Goal: Information Seeking & Learning: Learn about a topic

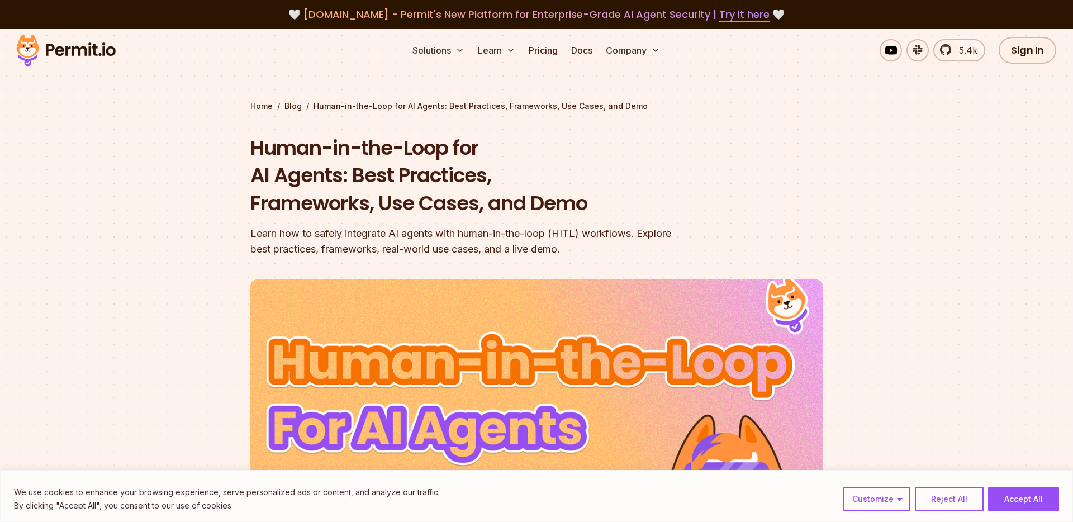
click at [72, 55] on img at bounding box center [66, 50] width 110 height 38
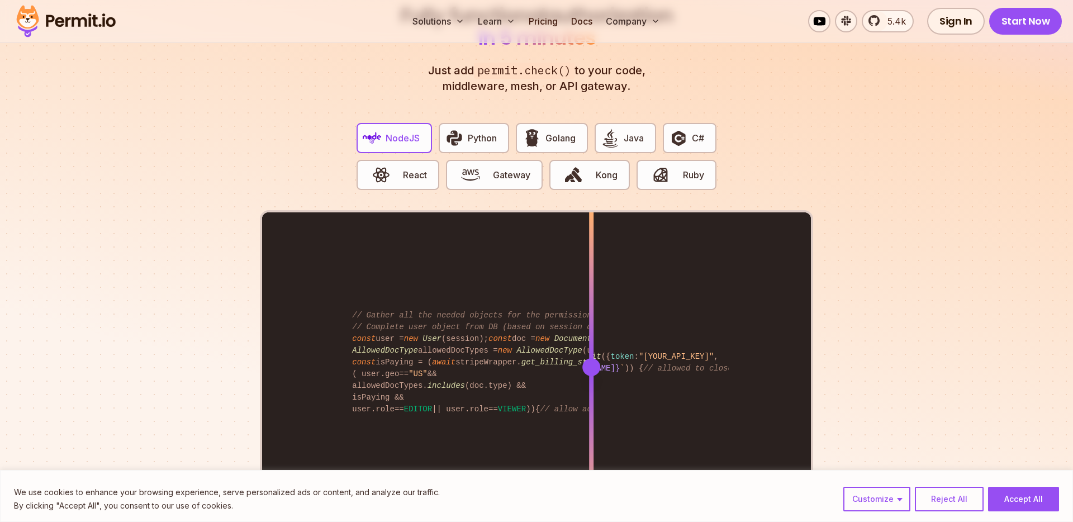
scroll to position [2151, 0]
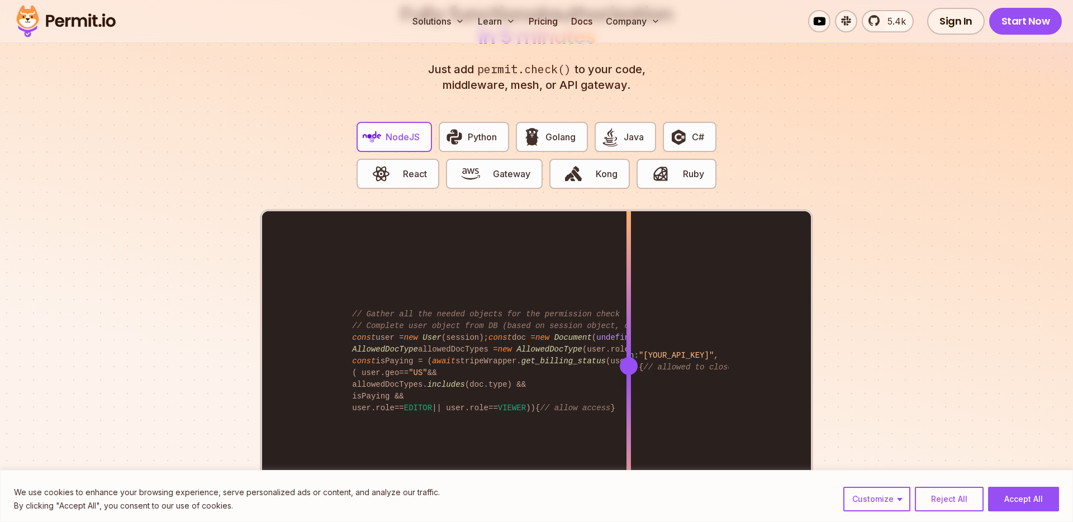
drag, startPoint x: 597, startPoint y: 352, endPoint x: 638, endPoint y: 335, distance: 44.1
click at [631, 335] on div at bounding box center [628, 365] width 4 height 308
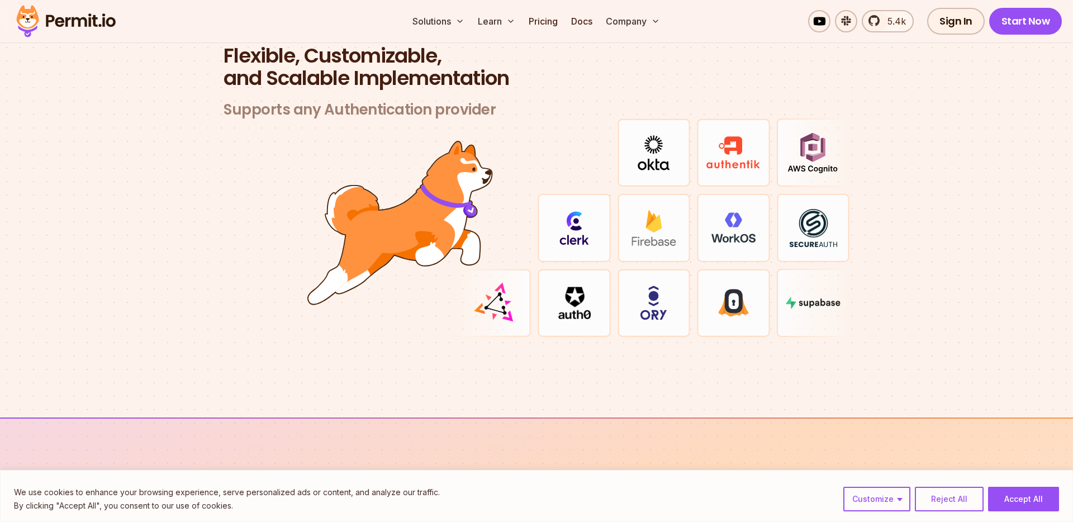
scroll to position [3263, 0]
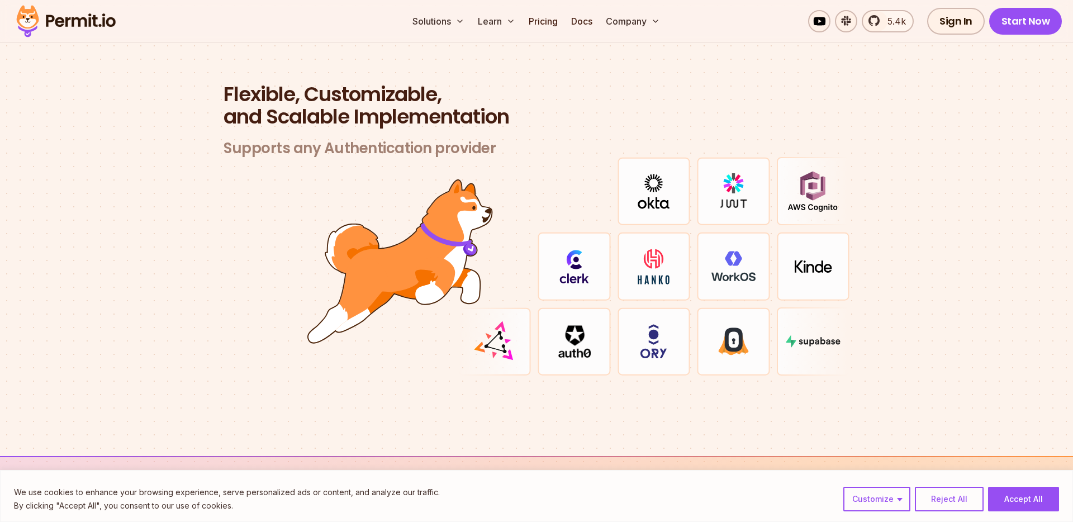
click at [748, 327] on img at bounding box center [733, 341] width 31 height 28
click at [733, 327] on img at bounding box center [733, 341] width 31 height 28
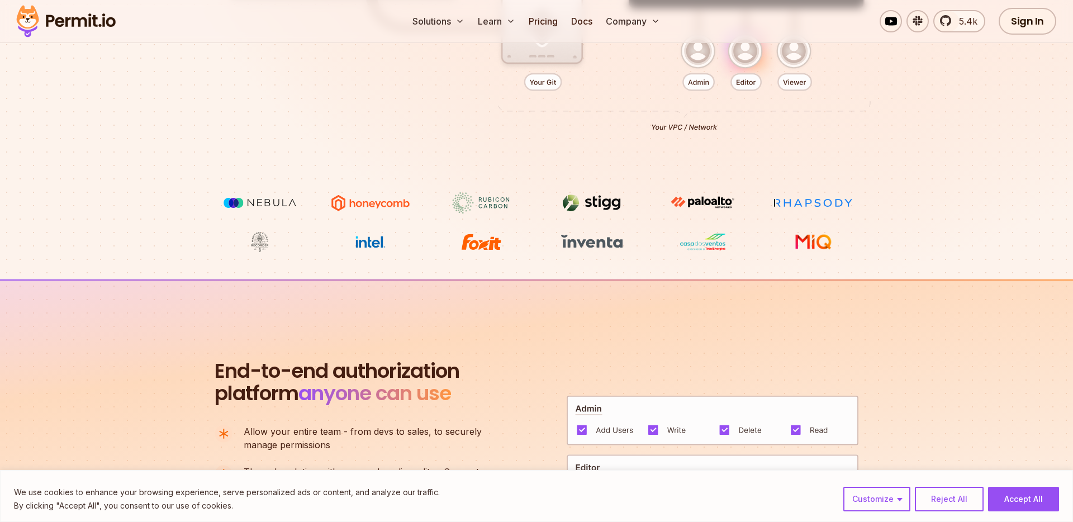
scroll to position [0, 0]
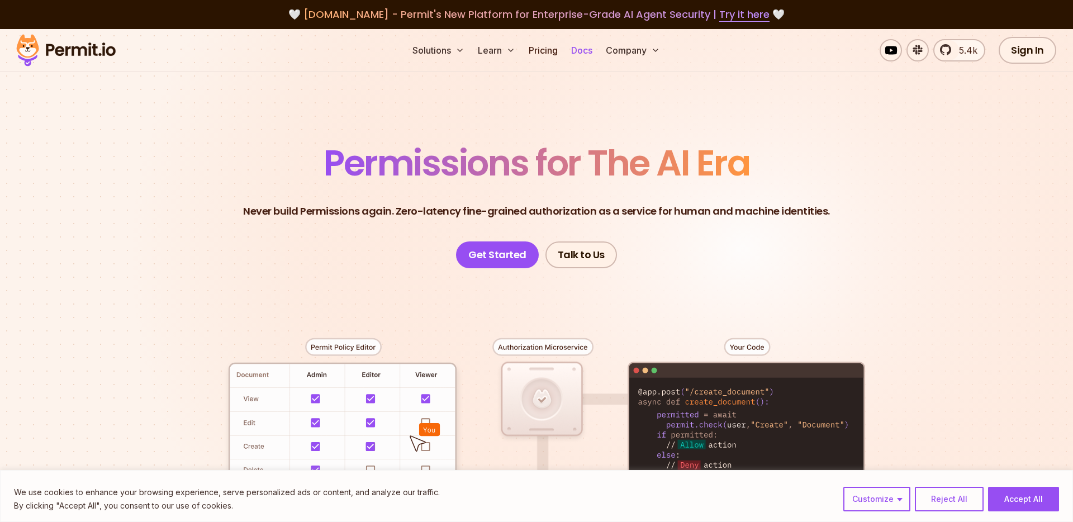
click at [580, 55] on link "Docs" at bounding box center [582, 50] width 30 height 22
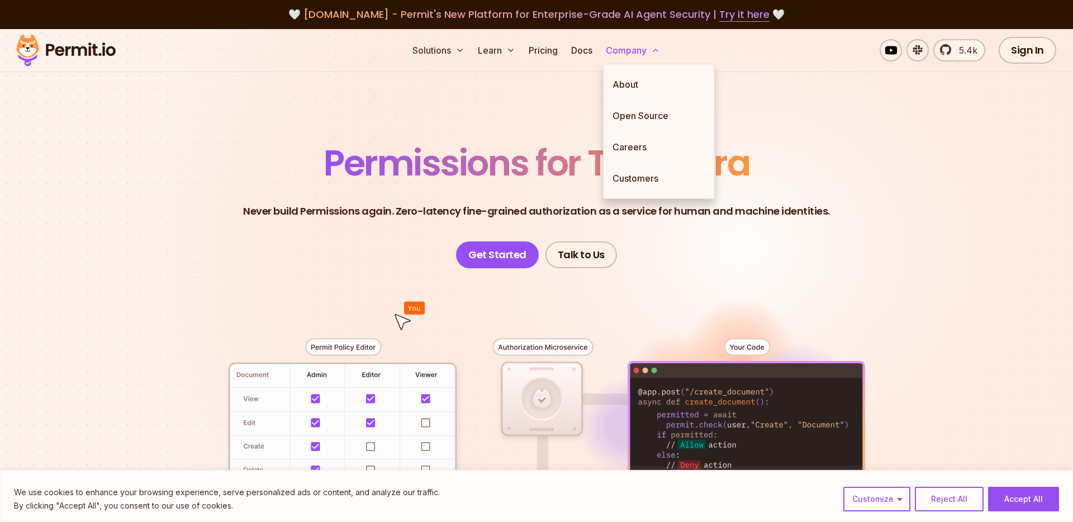
click at [657, 49] on polyline at bounding box center [655, 50] width 4 height 2
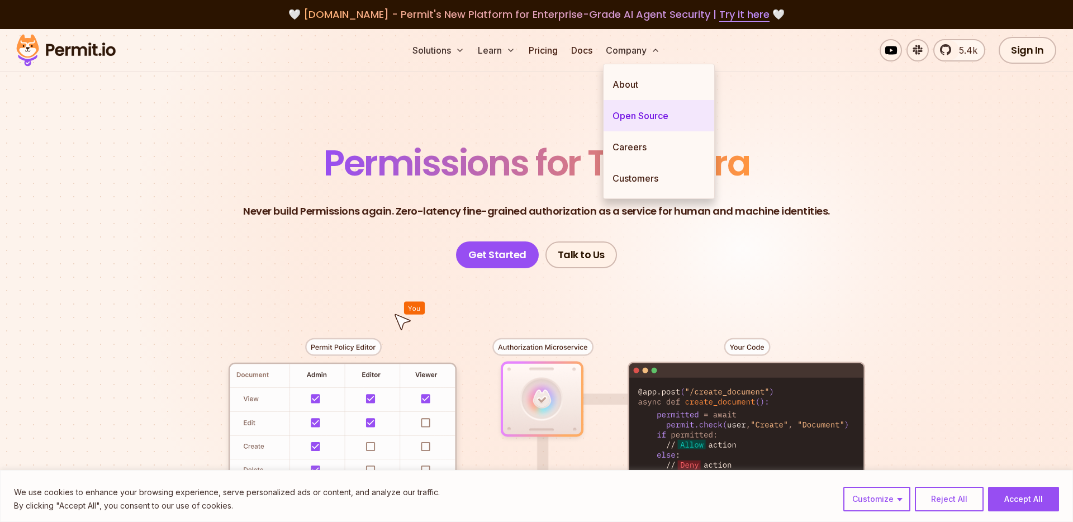
click at [636, 122] on link "Open Source" at bounding box center [659, 115] width 111 height 31
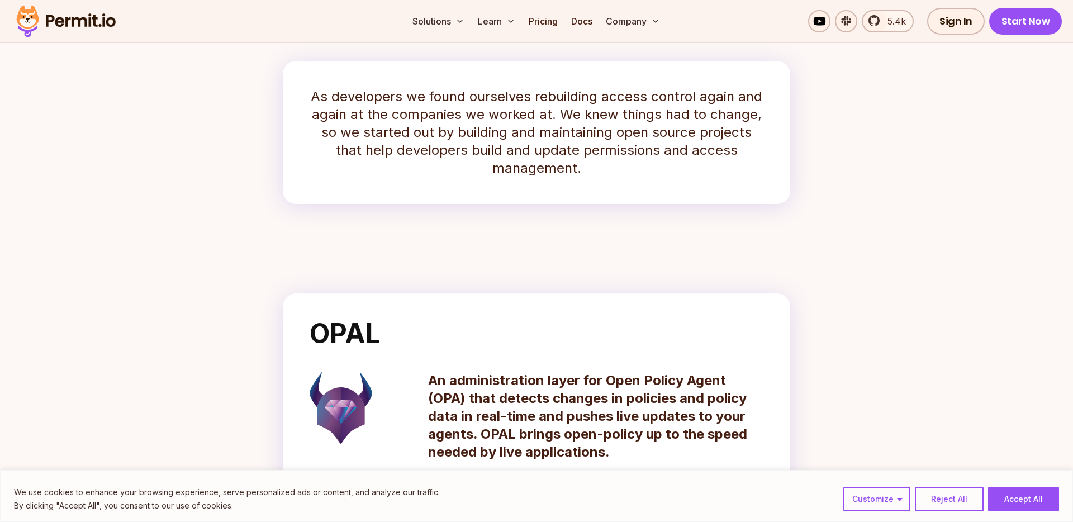
scroll to position [257, 0]
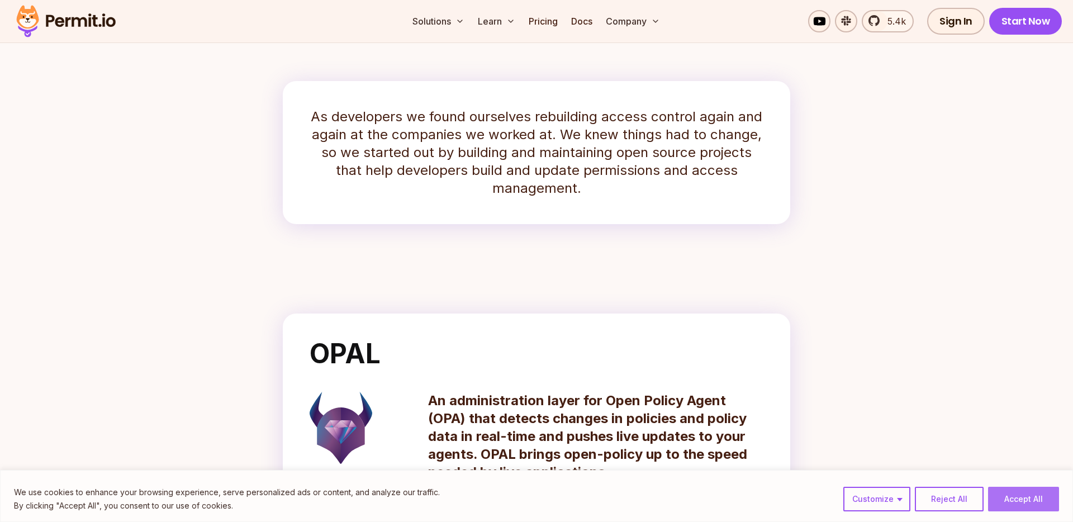
click at [1012, 499] on button "Accept All" at bounding box center [1023, 499] width 71 height 25
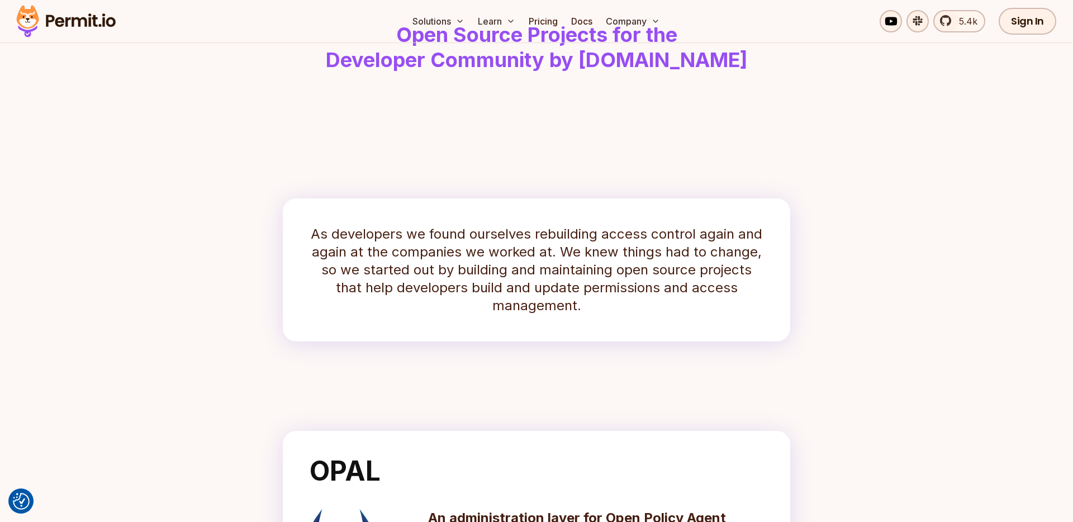
scroll to position [0, 0]
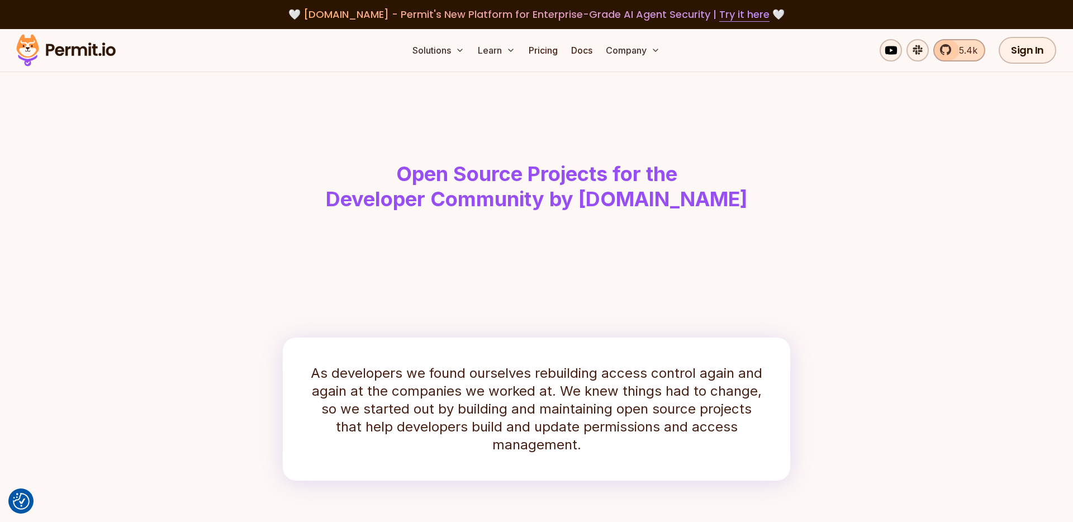
click at [963, 51] on span "5.4k" at bounding box center [964, 50] width 25 height 13
